Goal: Navigation & Orientation: Find specific page/section

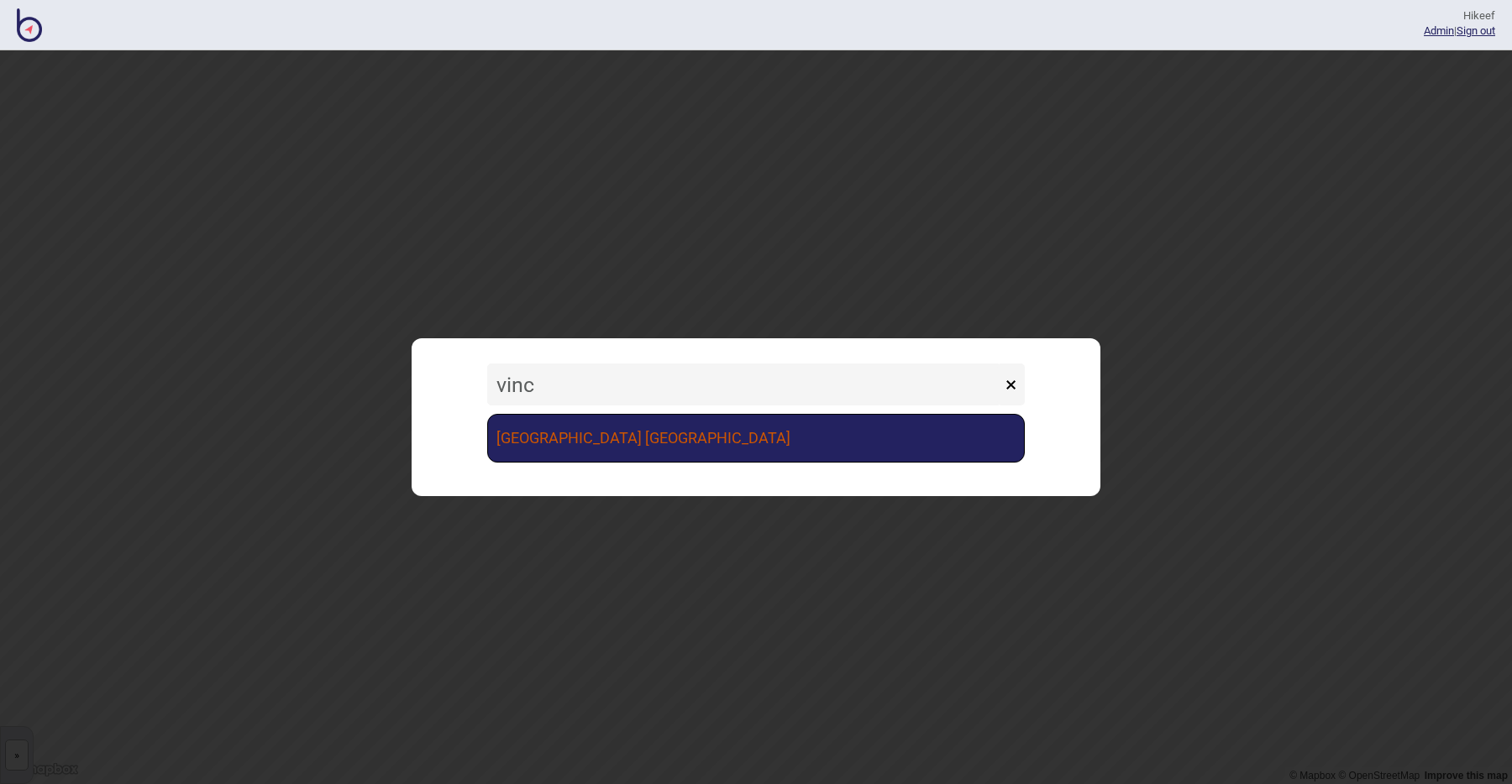
type input "vinc"
click at [525, 445] on link "[GEOGRAPHIC_DATA] [GEOGRAPHIC_DATA]" at bounding box center [756, 438] width 537 height 49
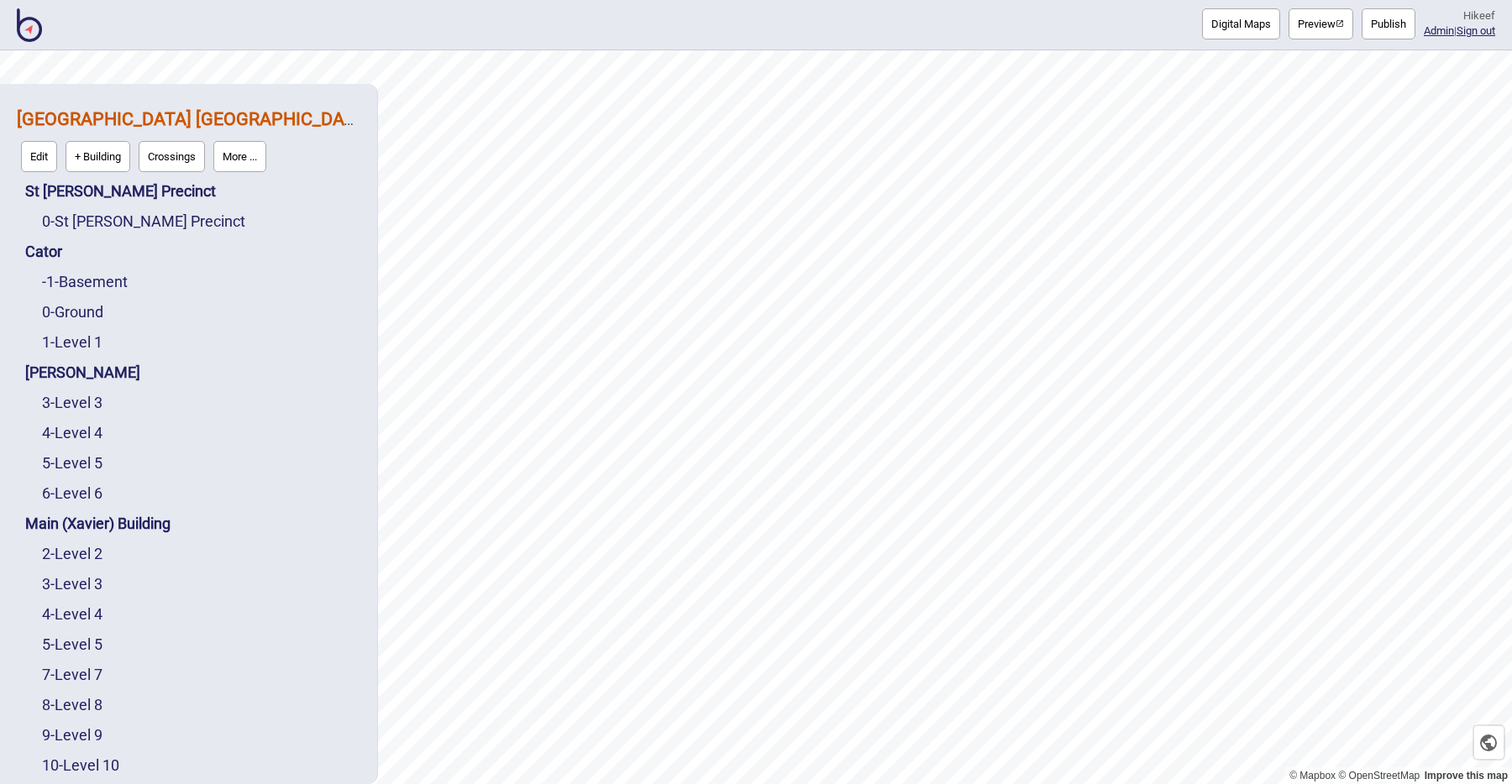
click at [1302, 28] on button "Preview" at bounding box center [1321, 24] width 65 height 31
